Goal: Task Accomplishment & Management: Manage account settings

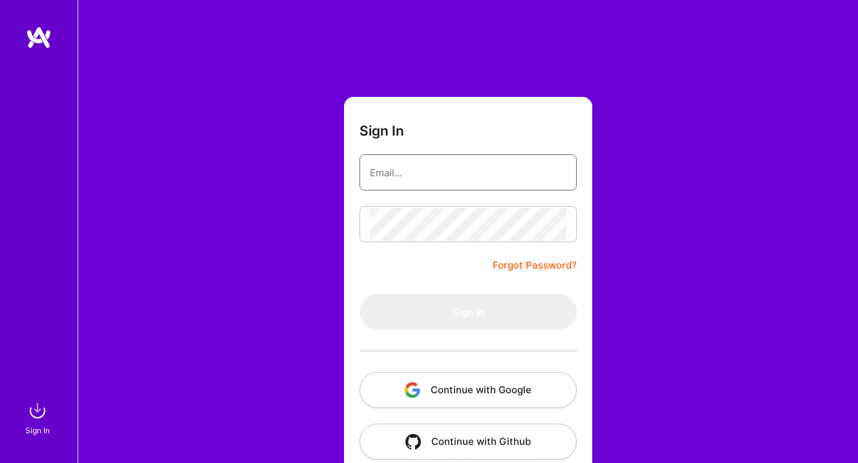
type input "ayala@a.team"
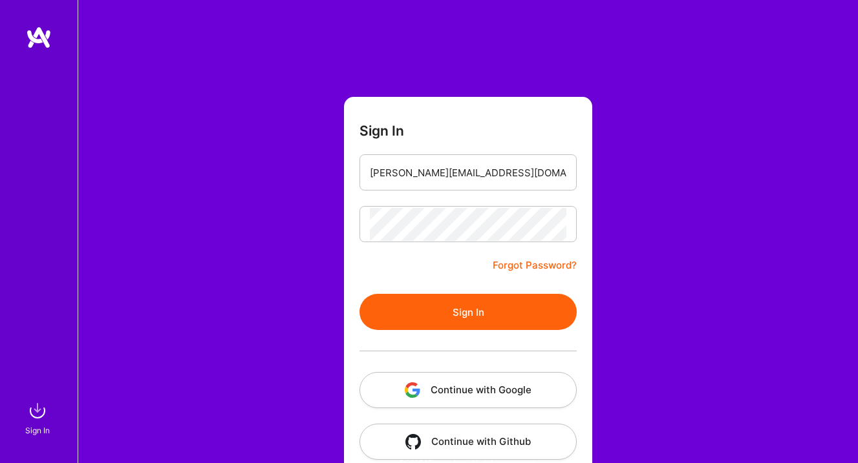
click at [443, 391] on button "Continue with Google" at bounding box center [467, 390] width 217 height 36
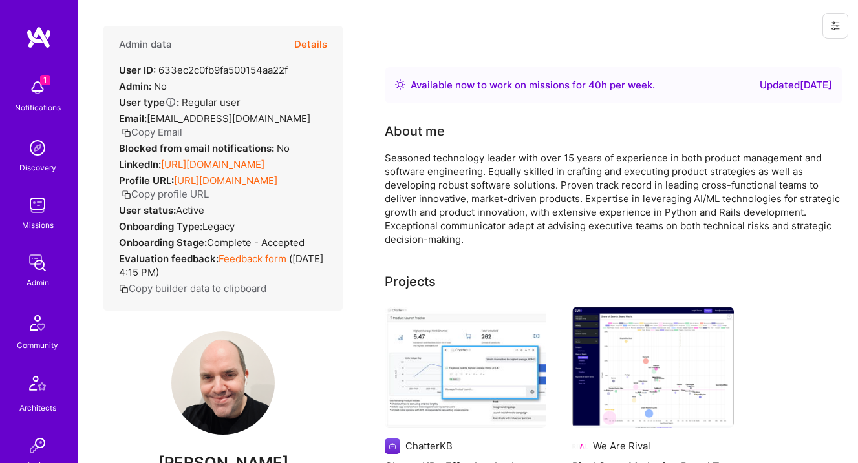
click at [319, 50] on button "Details" at bounding box center [310, 44] width 33 height 37
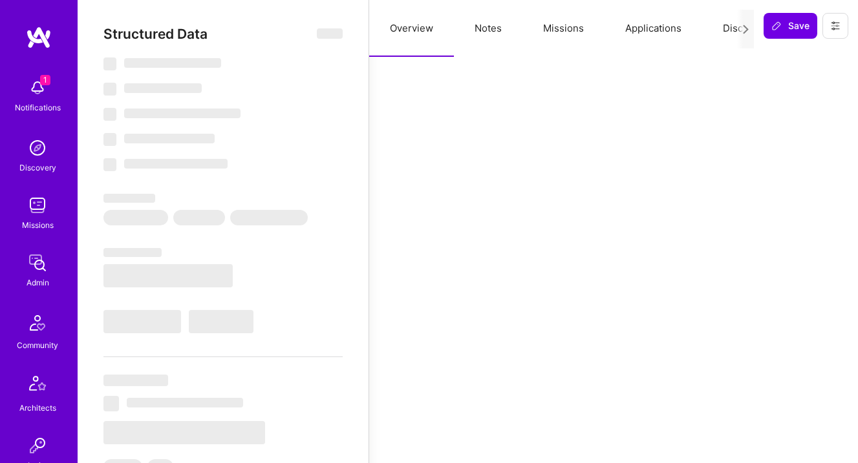
click at [502, 21] on button "Notes" at bounding box center [488, 28] width 69 height 57
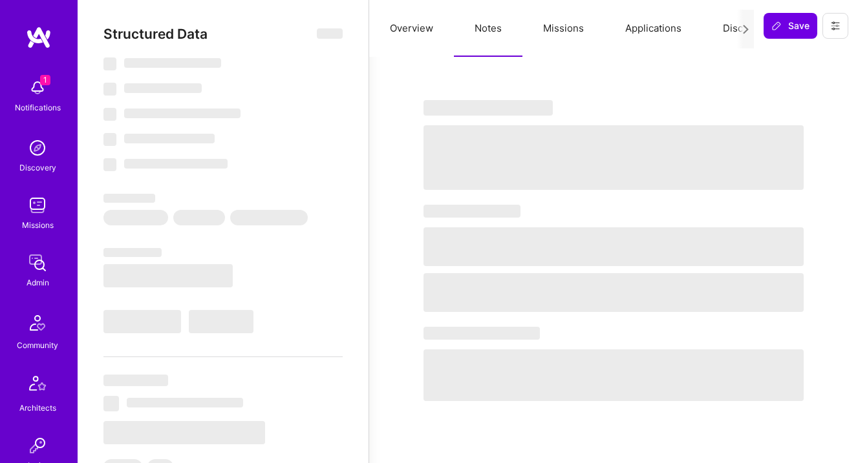
select select "Right Now"
select select "5"
select select "7"
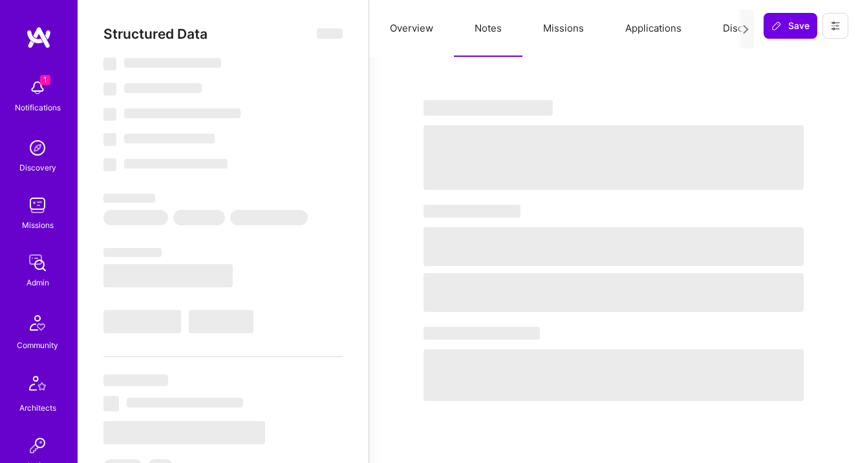
select select "US"
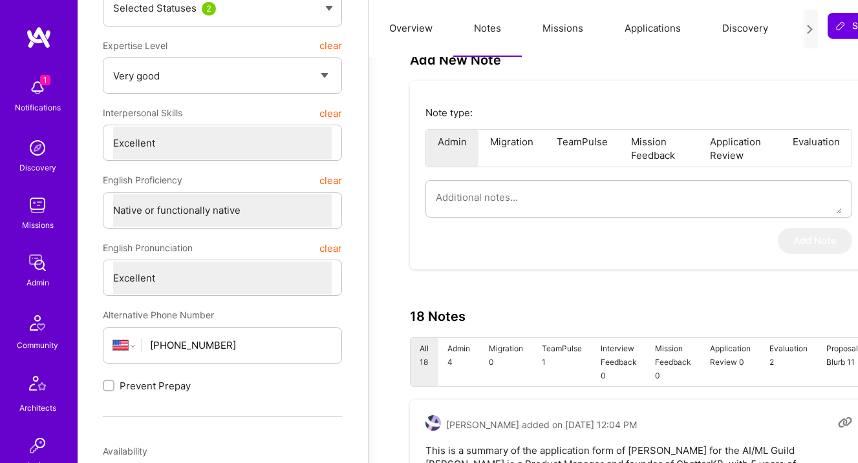
scroll to position [234, 1]
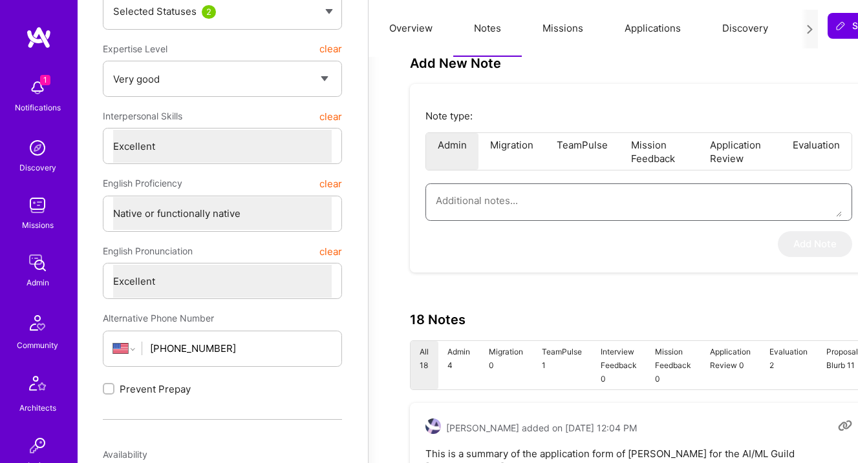
click at [507, 203] on textarea at bounding box center [639, 200] width 406 height 33
paste textarea "Summary of the interview conducted by Elon for the AI Guild. Frank brings a uni…"
type textarea "x"
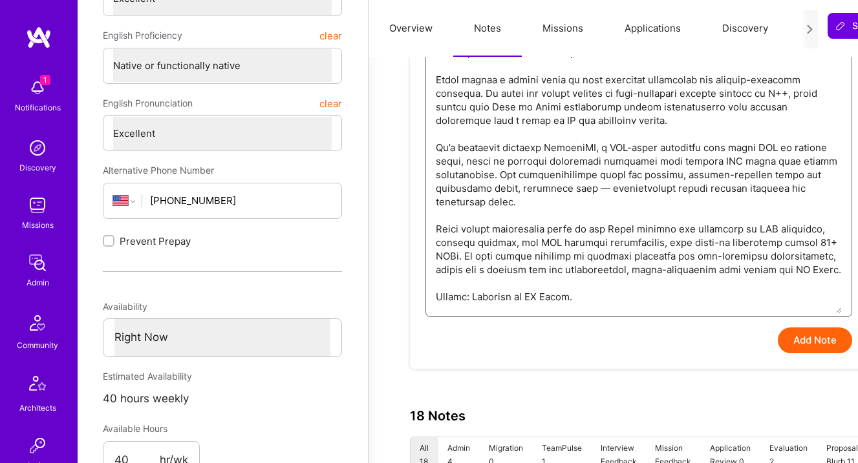
scroll to position [386, 1]
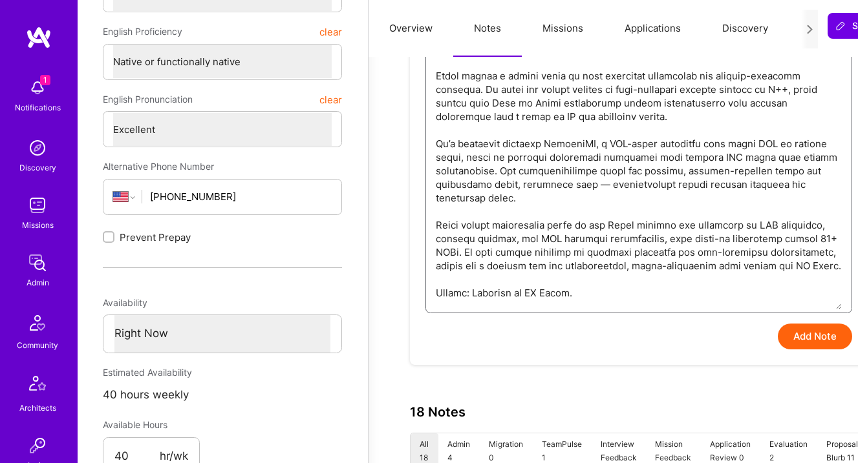
type textarea "Summary of the interview conducted by Elon for the AI Guild. Frank brings a uni…"
click at [793, 344] on button "Add Note" at bounding box center [814, 337] width 74 height 26
type textarea "x"
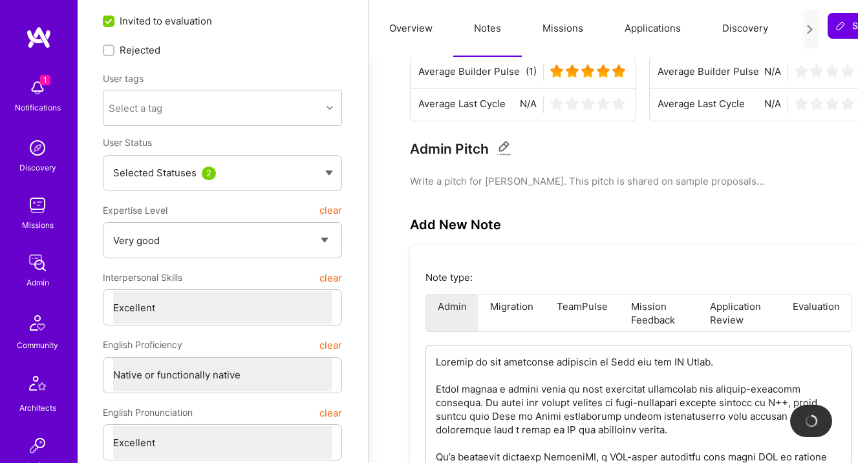
scroll to position [67, 1]
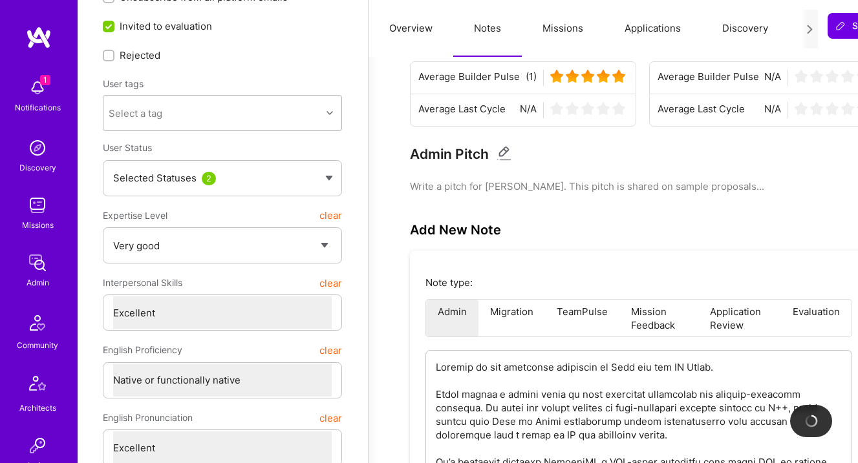
click at [222, 120] on div "Select a tag" at bounding box center [212, 113] width 218 height 26
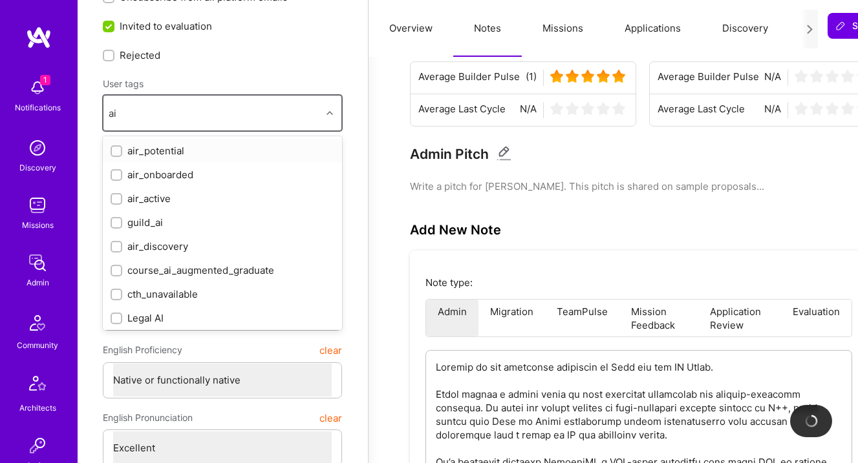
type input "ai"
type textarea "x"
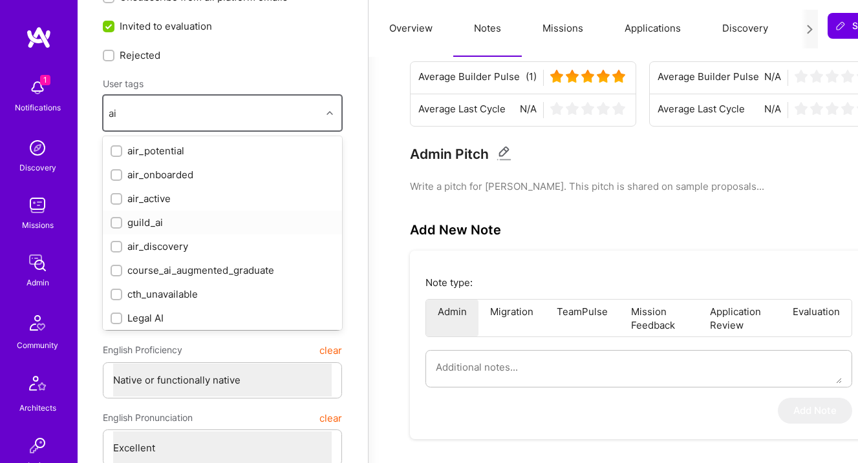
click at [198, 224] on div "guild_ai" at bounding box center [223, 223] width 224 height 14
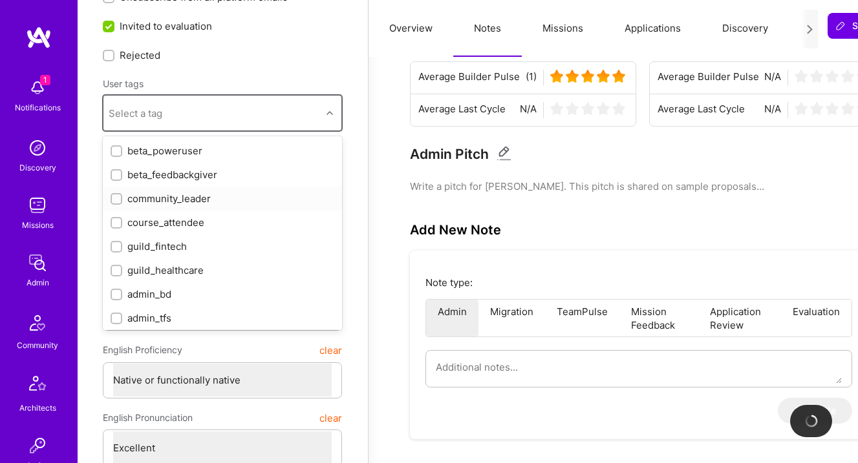
checkbox input "true"
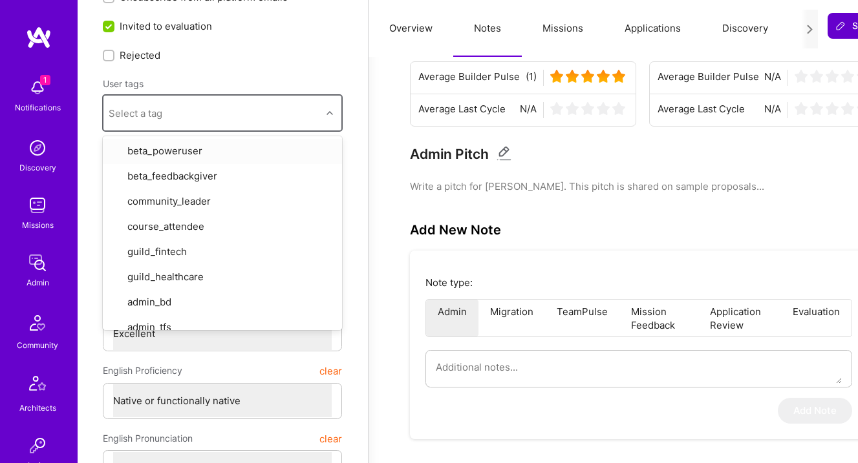
click at [832, 34] on button "Save" at bounding box center [854, 26] width 54 height 26
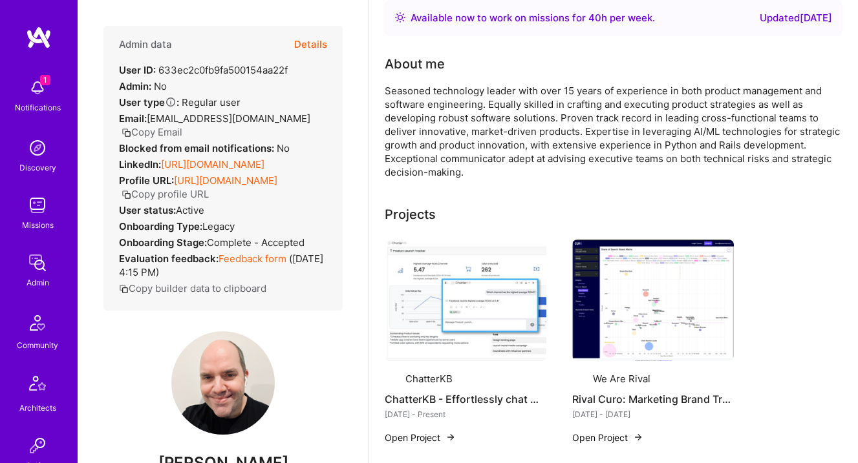
scroll to position [62, 0]
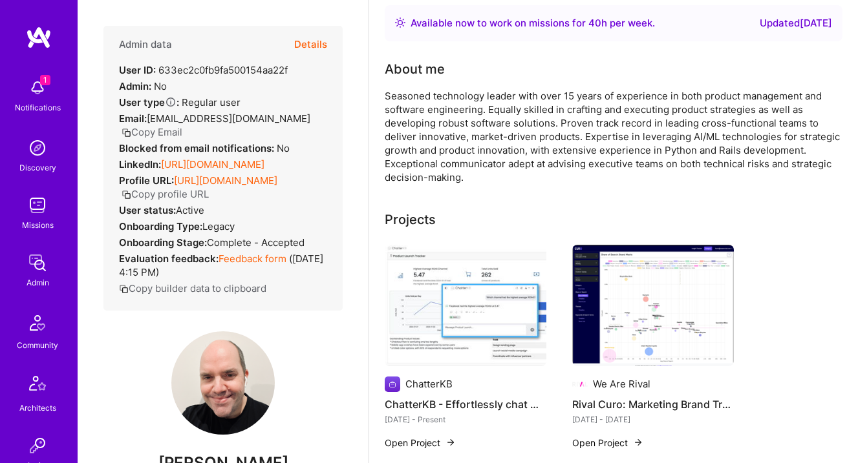
click at [182, 125] on button "Copy Email" at bounding box center [151, 132] width 61 height 14
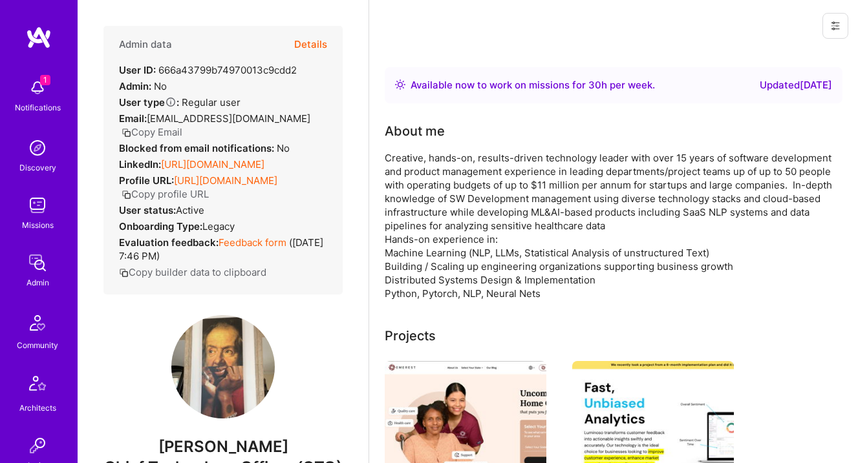
click at [314, 45] on button "Details" at bounding box center [310, 44] width 33 height 37
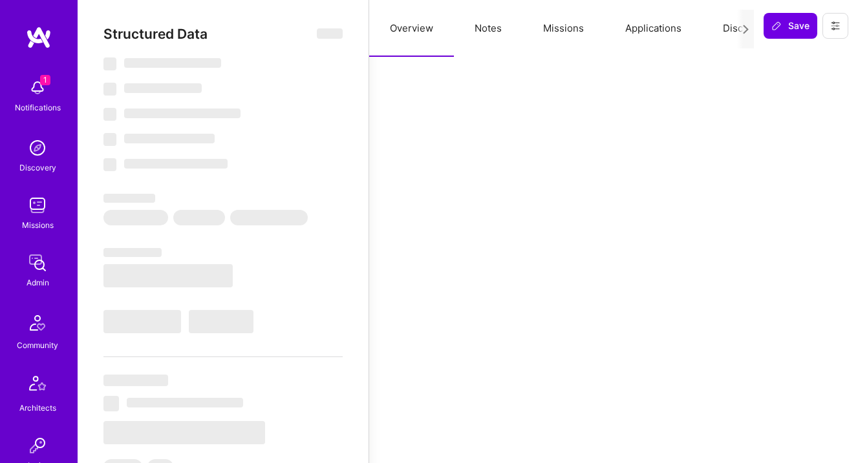
select select "Right Now"
select select "7"
select select "4"
select select "6"
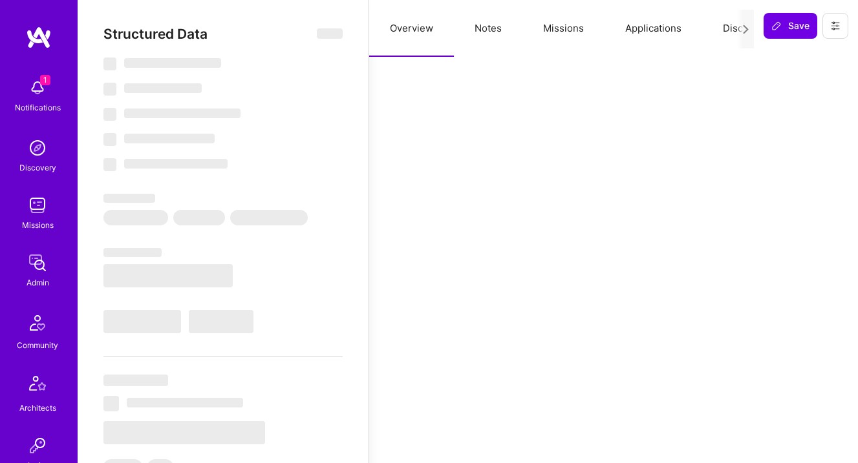
select select "US"
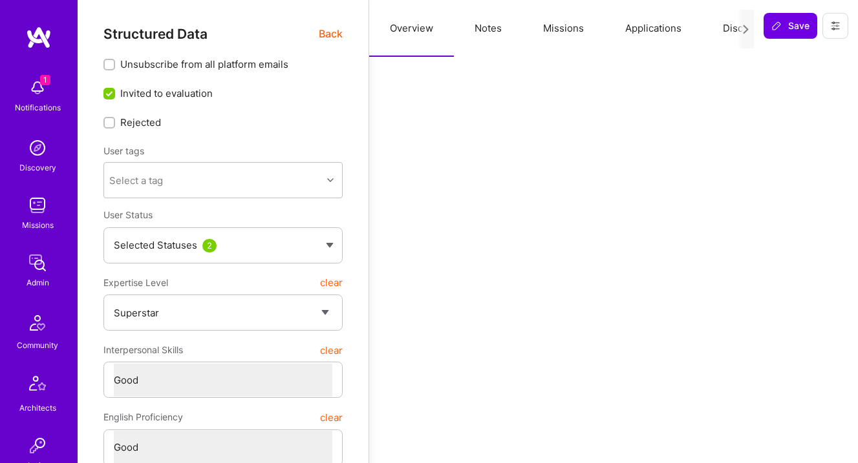
click at [485, 31] on button "Notes" at bounding box center [488, 28] width 69 height 57
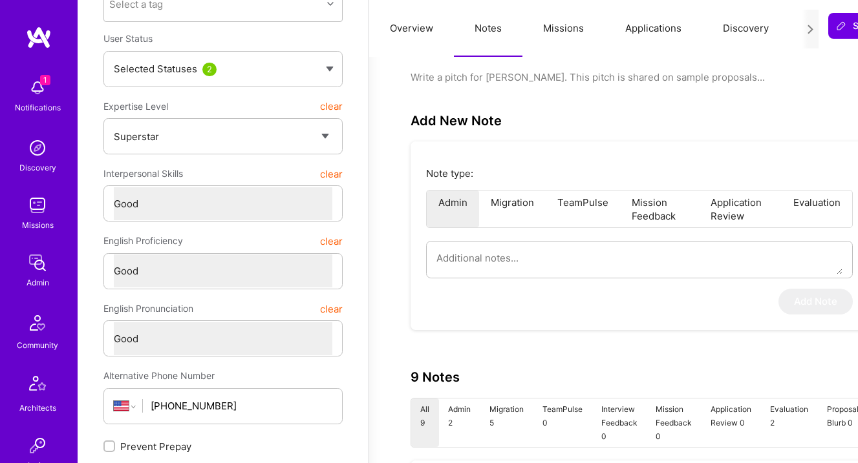
scroll to position [233, 0]
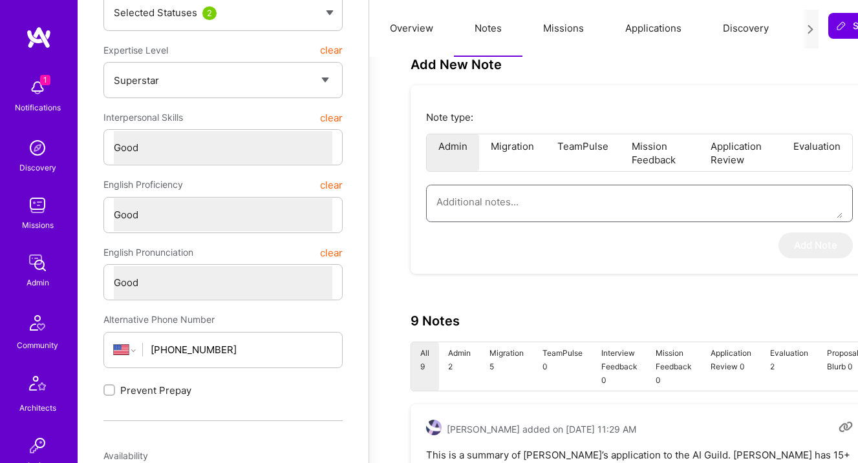
click at [536, 206] on textarea at bounding box center [639, 201] width 406 height 33
paste textarea "Summary of the interview conducted by Elon for the AI Guild. Alex has over 20 y…"
type textarea "x"
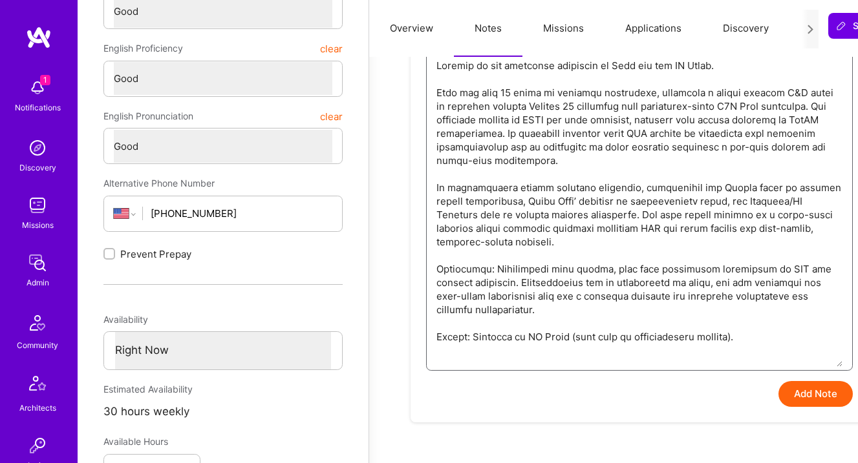
scroll to position [371, 0]
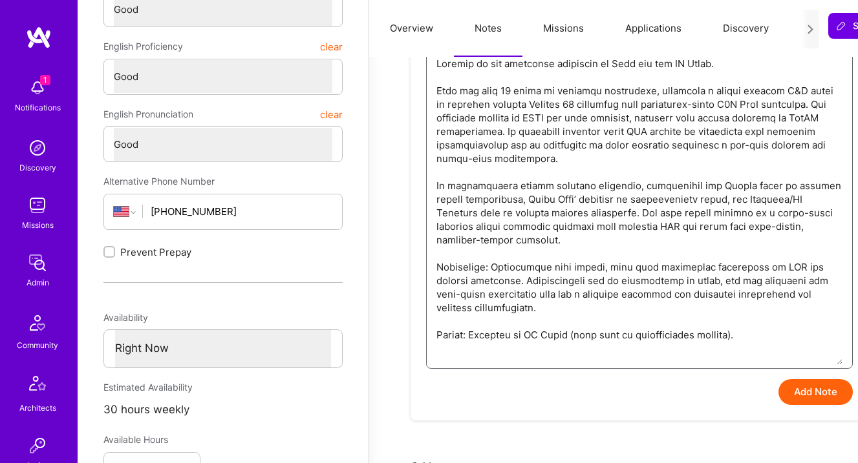
type textarea "Summary of the interview conducted by Elon for the AI Guild. Alex has over 20 y…"
type textarea "x"
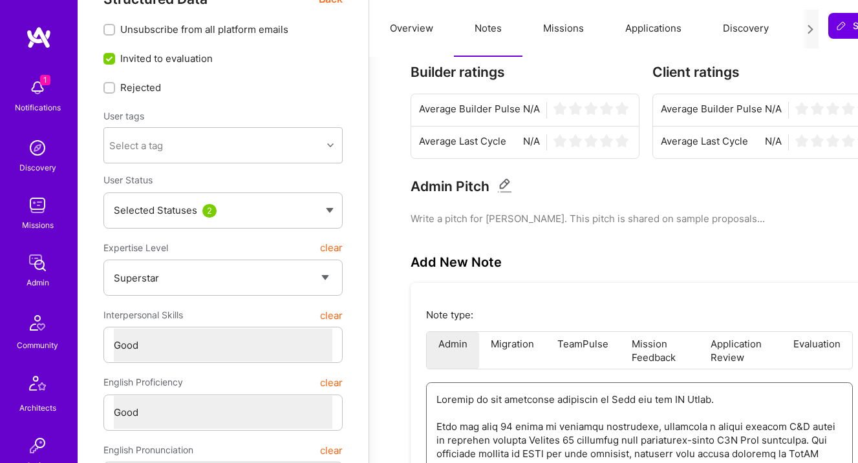
scroll to position [0, 0]
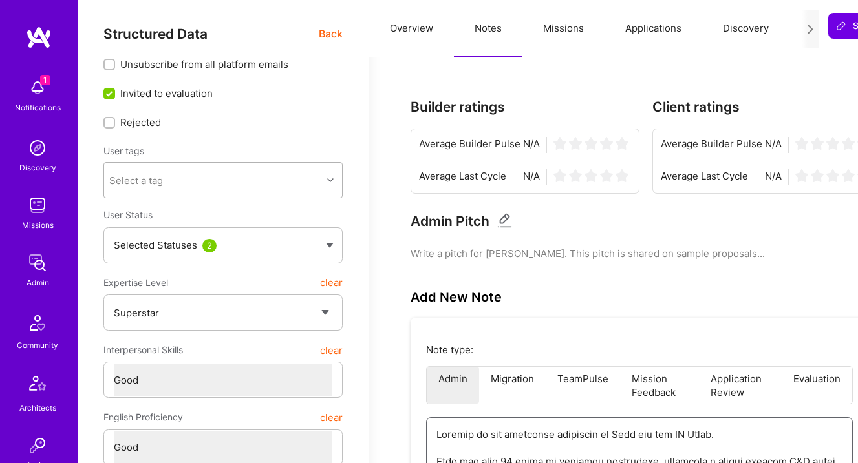
type textarea "Summary of the interview conducted by Elon for the AI Guild. Alex has over 20 y…"
click at [177, 178] on div "Select a tag" at bounding box center [213, 180] width 218 height 26
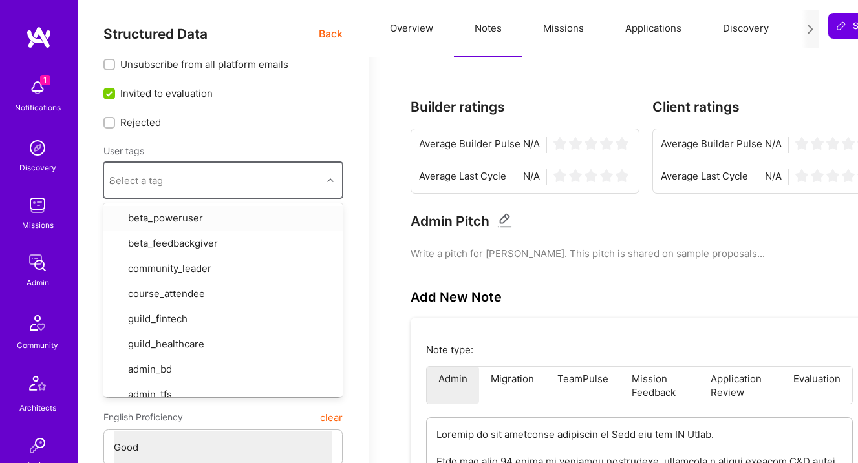
type input "ai"
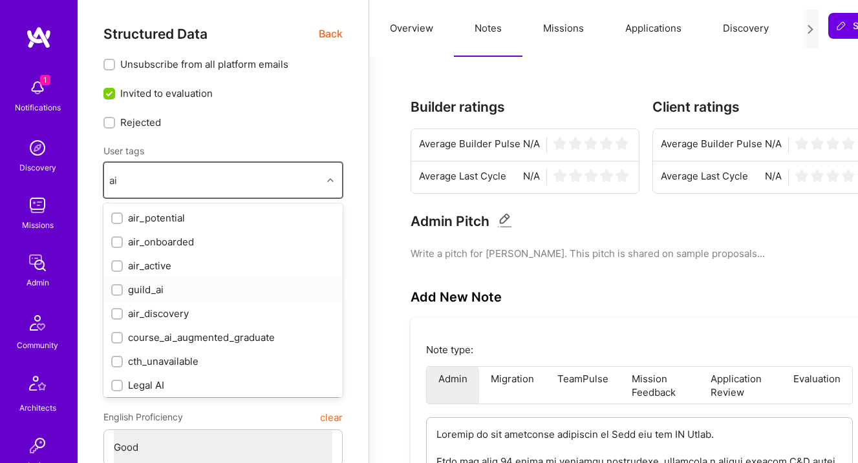
click at [143, 287] on div "guild_ai" at bounding box center [223, 290] width 224 height 14
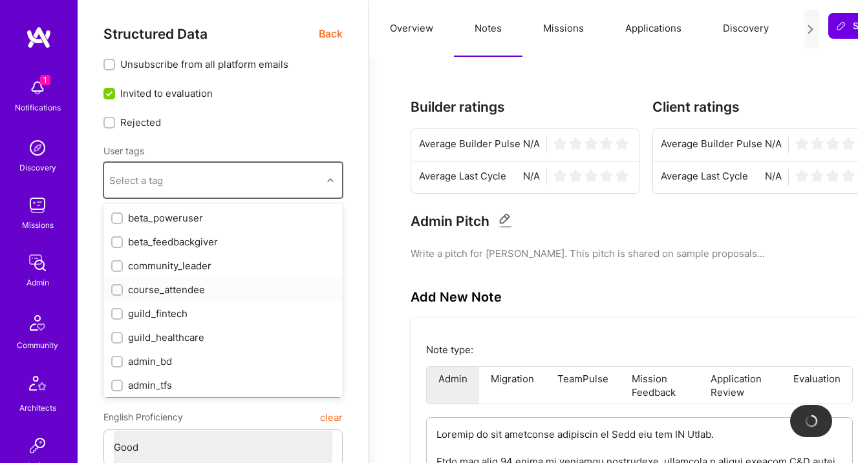
checkbox input "true"
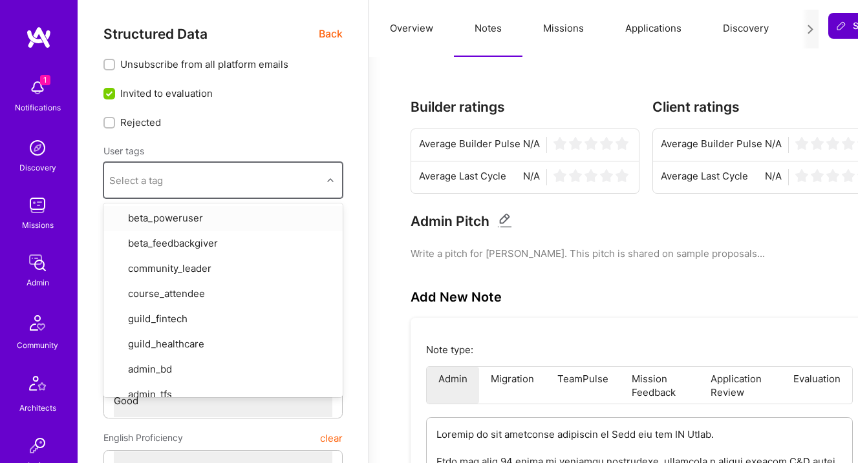
click at [842, 33] on button "Save" at bounding box center [855, 26] width 54 height 26
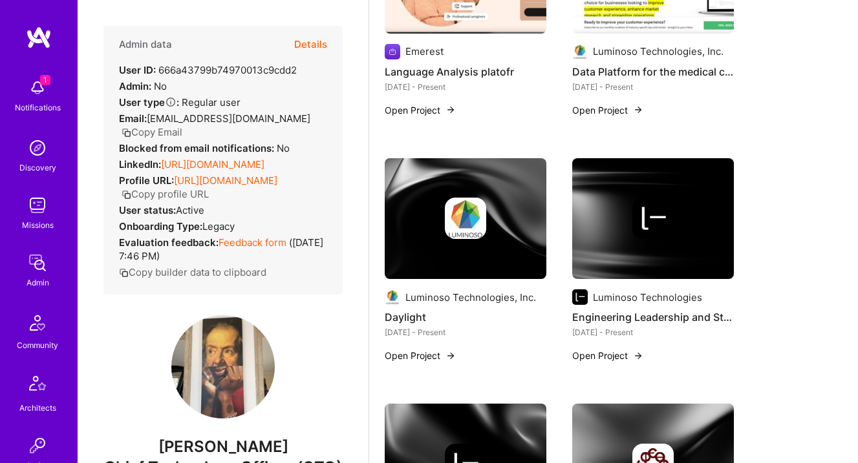
click at [318, 50] on button "Details" at bounding box center [310, 44] width 33 height 37
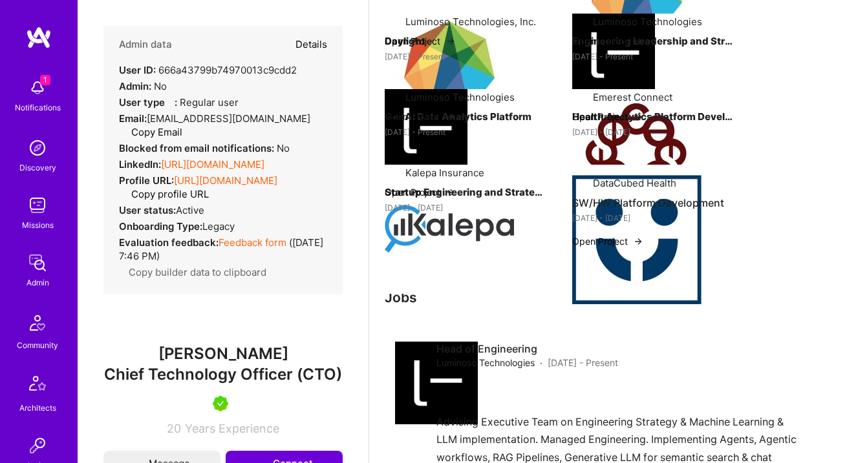
scroll to position [454, 0]
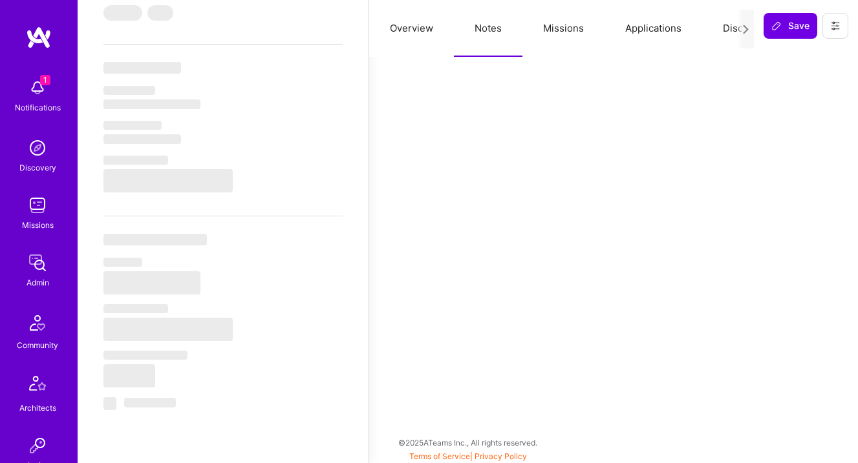
type textarea "x"
select select "Right Now"
select select "7"
select select "4"
select select "6"
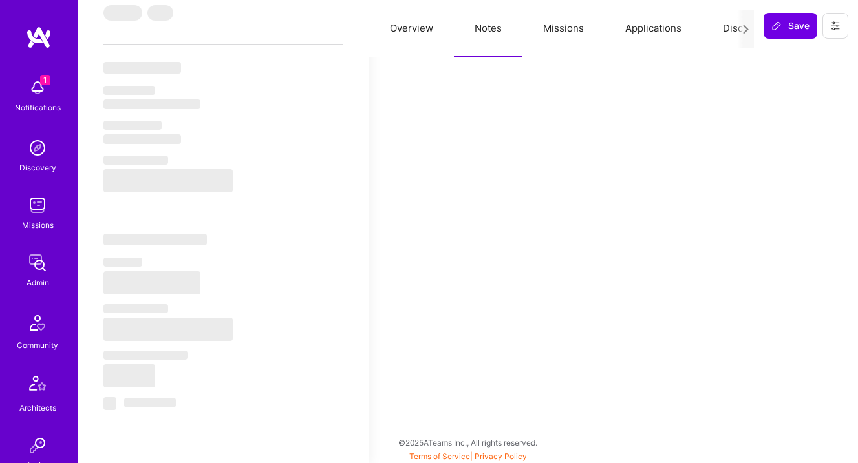
select select "6"
select select "US"
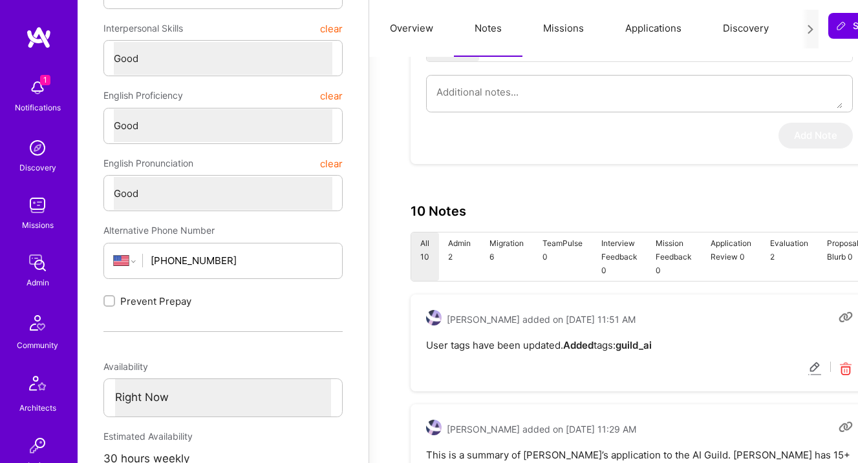
scroll to position [281, 0]
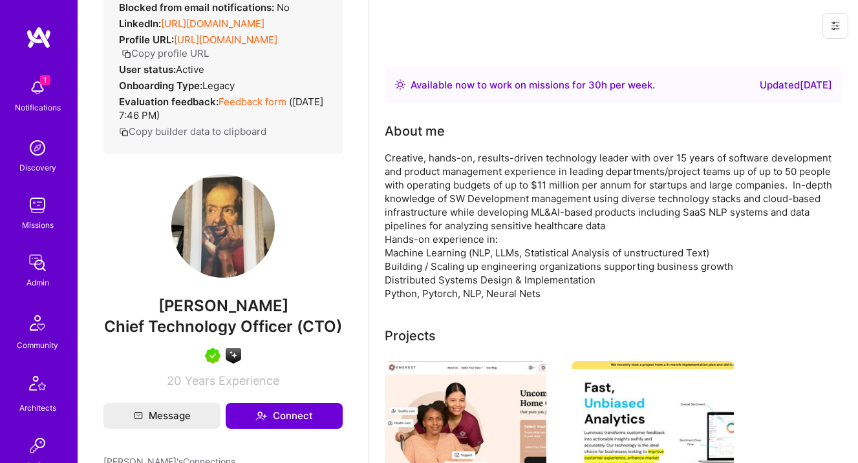
scroll to position [158, 0]
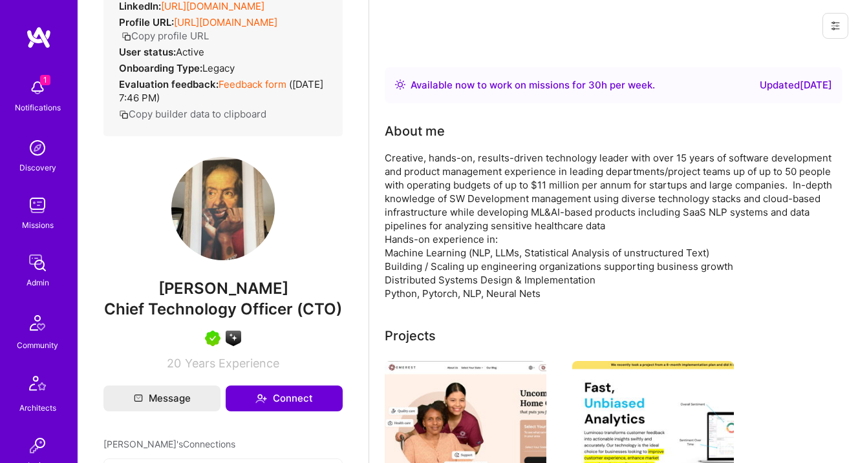
click at [318, 319] on span "Chief Technology Officer (CTO)" at bounding box center [223, 309] width 238 height 19
copy span "CTO"
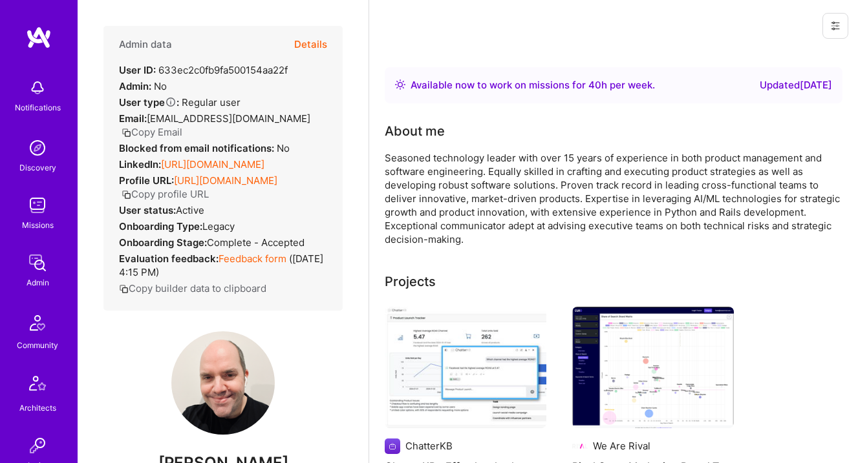
scroll to position [62, 0]
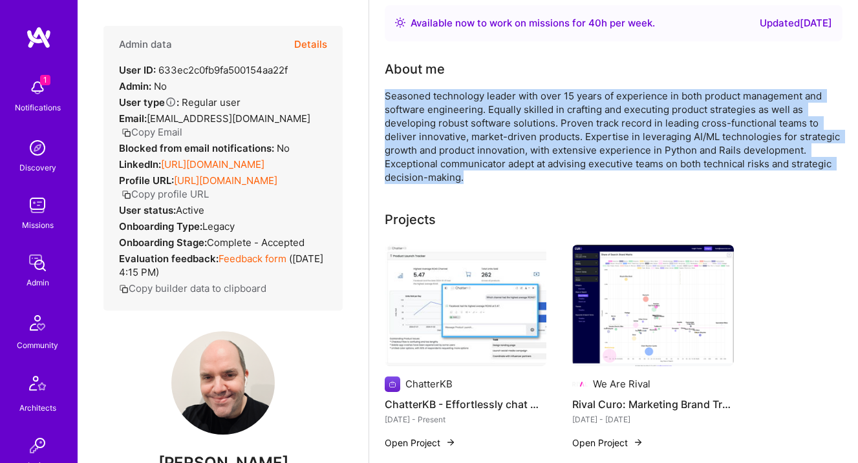
drag, startPoint x: 383, startPoint y: 93, endPoint x: 466, endPoint y: 178, distance: 118.8
copy div "Seasoned technology leader with over 15 years of experience in both product man…"
